Goal: Book appointment/travel/reservation

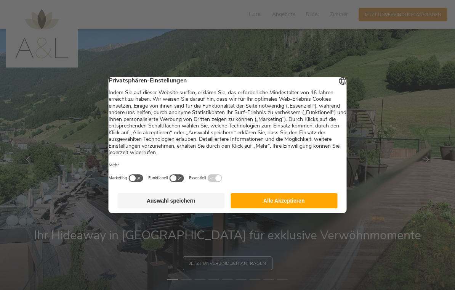
click at [298, 206] on button "Alle Akzeptieren" at bounding box center [284, 200] width 107 height 15
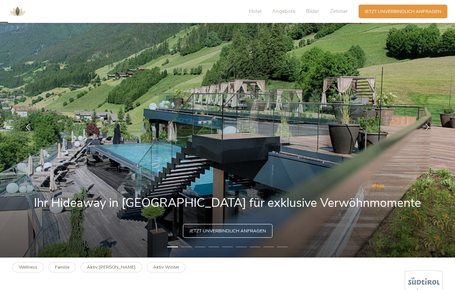
scroll to position [31, 0]
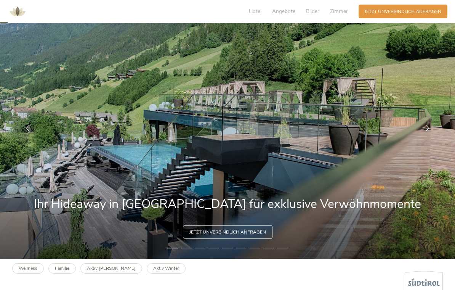
click at [289, 8] on span "Angebote" at bounding box center [283, 11] width 23 height 7
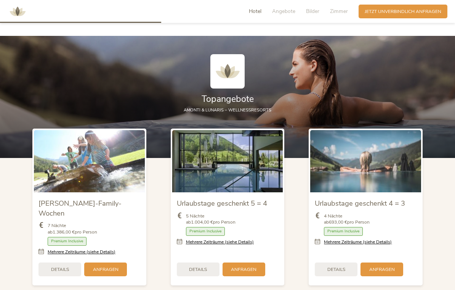
scroll to position [699, 0]
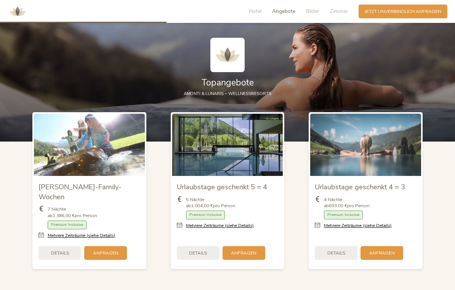
click at [341, 248] on div "Details" at bounding box center [336, 253] width 43 height 14
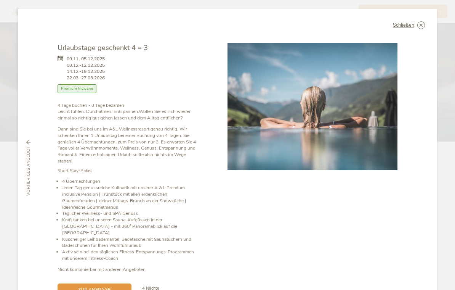
scroll to position [0, 0]
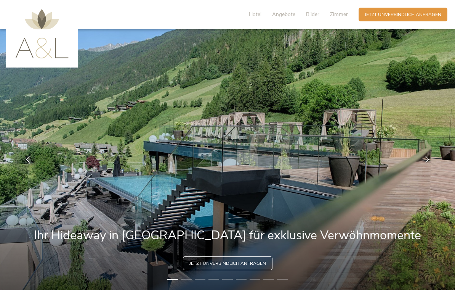
click at [292, 11] on span "Angebote" at bounding box center [283, 14] width 23 height 7
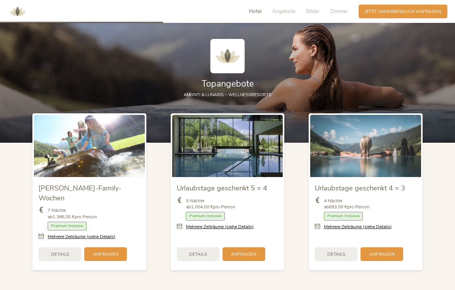
scroll to position [699, 0]
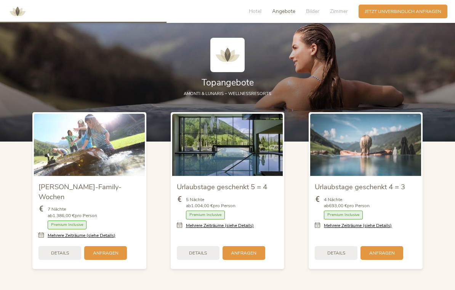
click at [246, 210] on div "5 Nächte ab 1.004,00 € pro Person" at bounding box center [228, 204] width 102 height 16
click at [229, 176] on img at bounding box center [227, 145] width 111 height 62
click at [233, 209] on span "5 Nächte ab 1.004,00 € pro Person" at bounding box center [211, 202] width 50 height 13
click at [206, 251] on span "Details" at bounding box center [198, 253] width 18 height 6
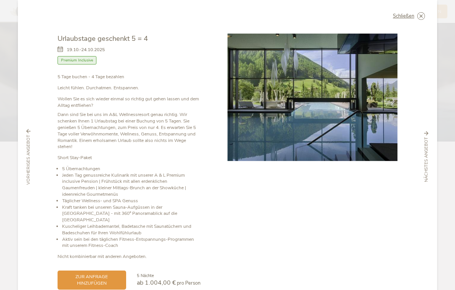
scroll to position [5, 0]
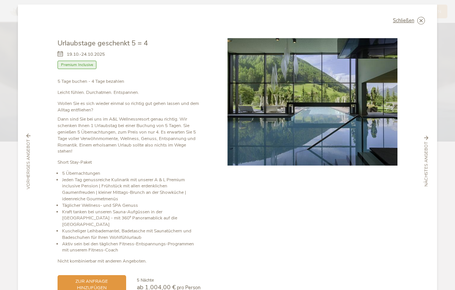
click at [68, 51] on span "19.10.-24.10.2025" at bounding box center [86, 54] width 38 height 6
click at [66, 51] on icon at bounding box center [62, 54] width 9 height 6
click at [67, 51] on span "19.10.-24.10.2025" at bounding box center [86, 54] width 38 height 6
